Goal: Information Seeking & Learning: Learn about a topic

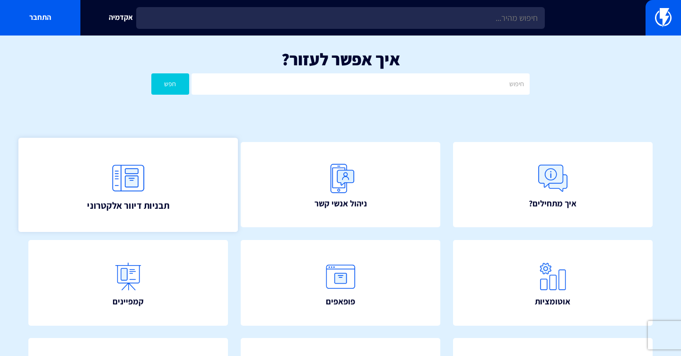
click at [106, 202] on span "תבניות דיוור אלקטרוני" at bounding box center [128, 205] width 82 height 13
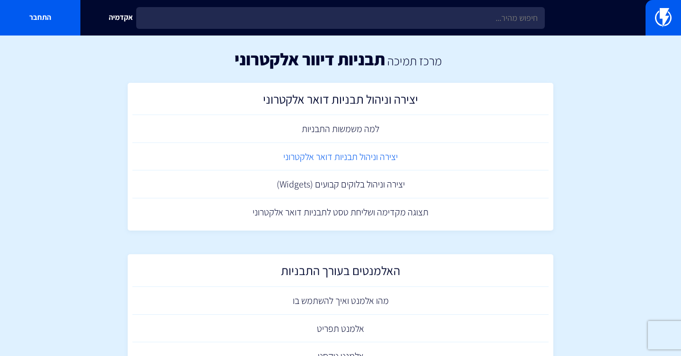
click at [299, 157] on link "יצירה וניהול תבניות דואר אלקטרוני" at bounding box center [340, 157] width 416 height 28
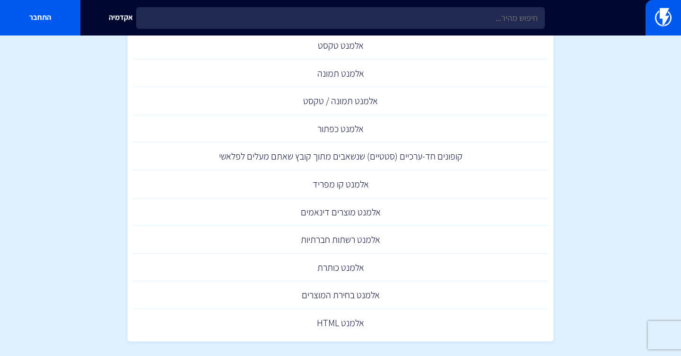
scroll to position [329, 0]
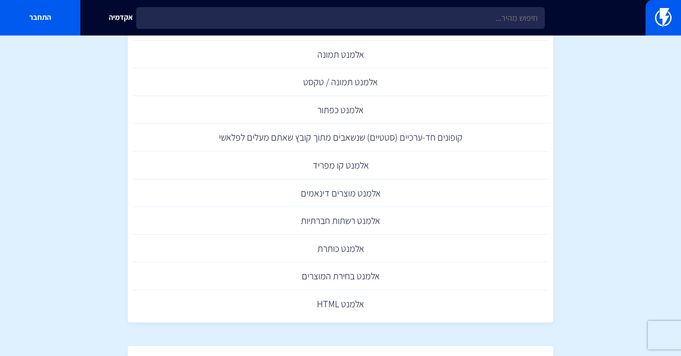
click at [608, 153] on section "מרכז תמיכה תבניות דיוור אלקטרוני יצירה וניהול תבניות דואר אלקטרוני למה משמשות ה…" at bounding box center [340, 308] width 681 height 1205
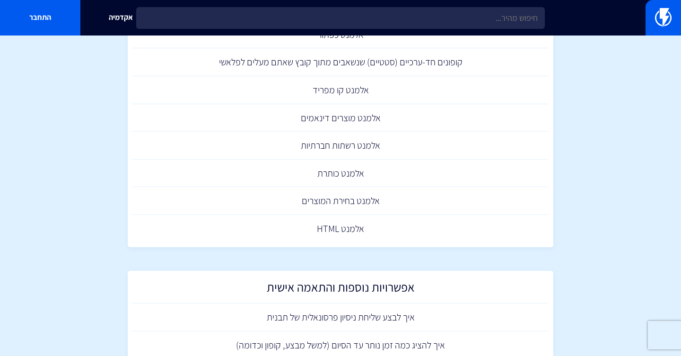
scroll to position [407, 0]
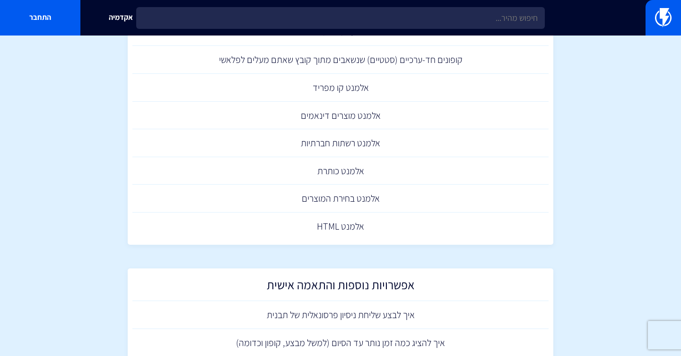
click at [615, 159] on section "מרכז תמיכה תבניות דיוור אלקטרוני יצירה וניהול תבניות דואר אלקטרוני למה משמשות ה…" at bounding box center [340, 231] width 681 height 1205
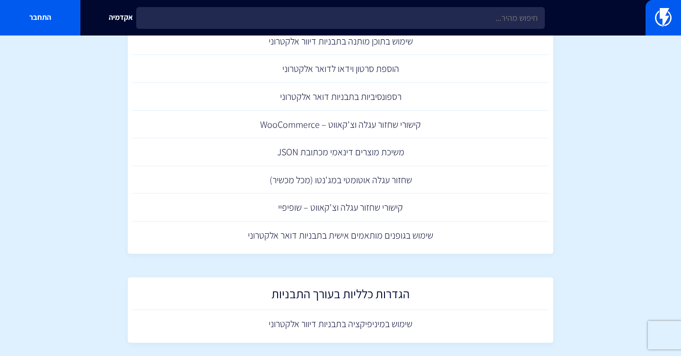
scroll to position [875, 0]
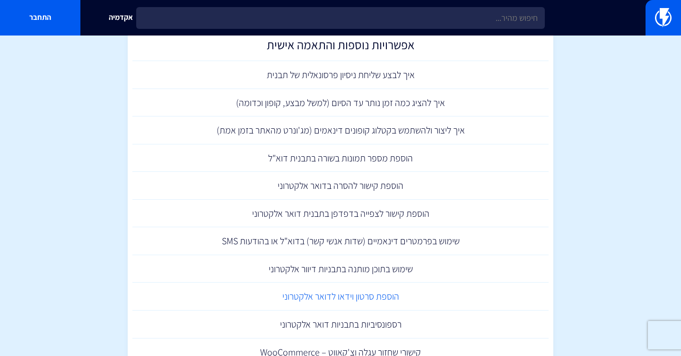
scroll to position [645, 0]
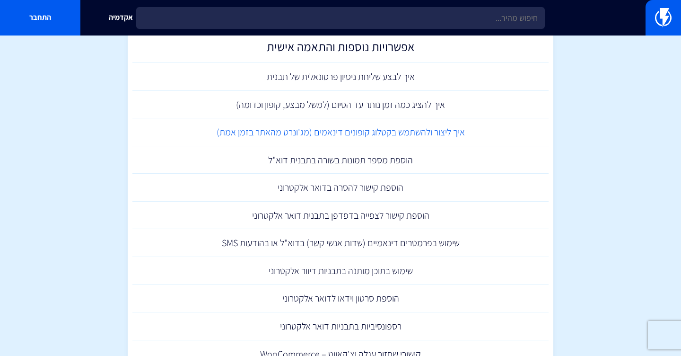
click at [375, 127] on link "איך ליצור ולהשתמש בקטלוג קופונים דינאמים (מג'ונרט מהאתר בזמן אמת)" at bounding box center [340, 132] width 416 height 28
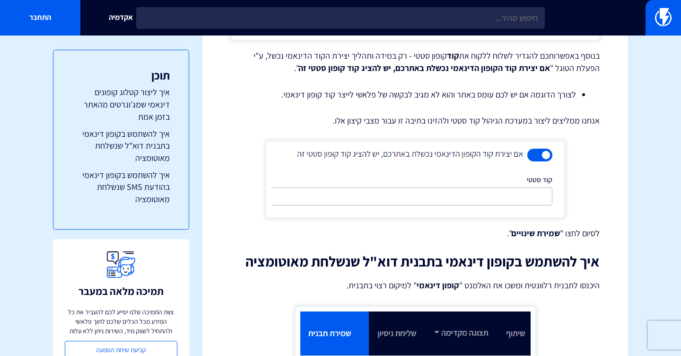
scroll to position [1921, 0]
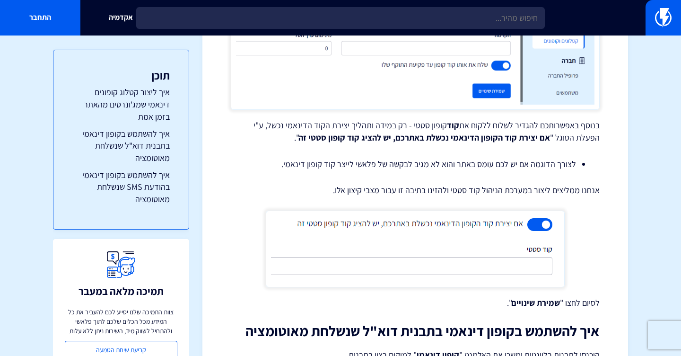
click at [439, 0] on div "אקדמיה התחבר" at bounding box center [340, 17] width 681 height 35
